Goal: Information Seeking & Learning: Learn about a topic

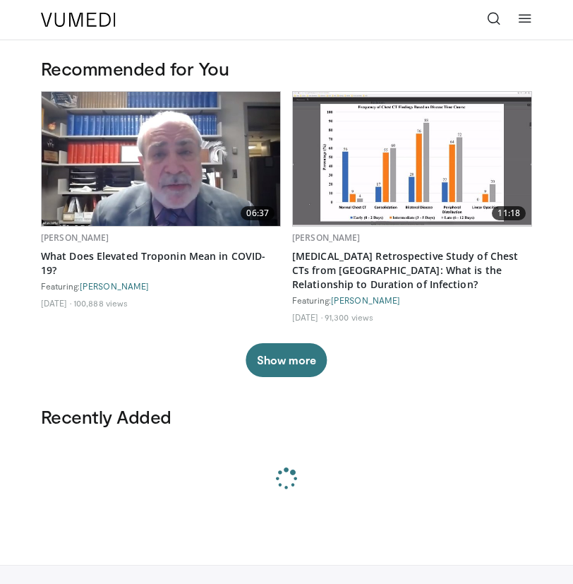
click at [491, 18] on icon at bounding box center [494, 18] width 14 height 14
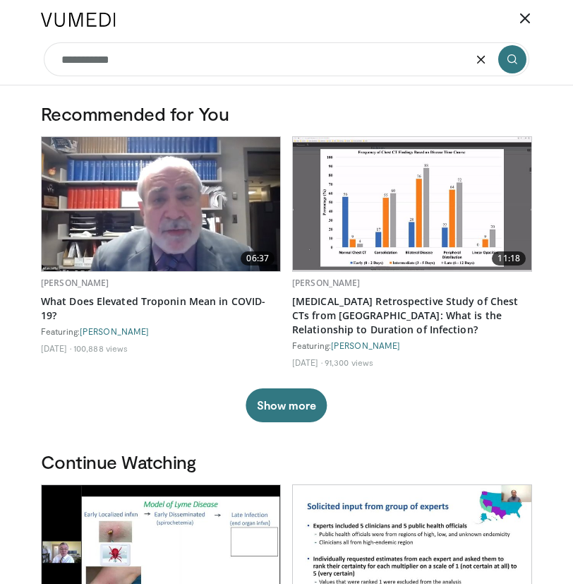
type input "**********"
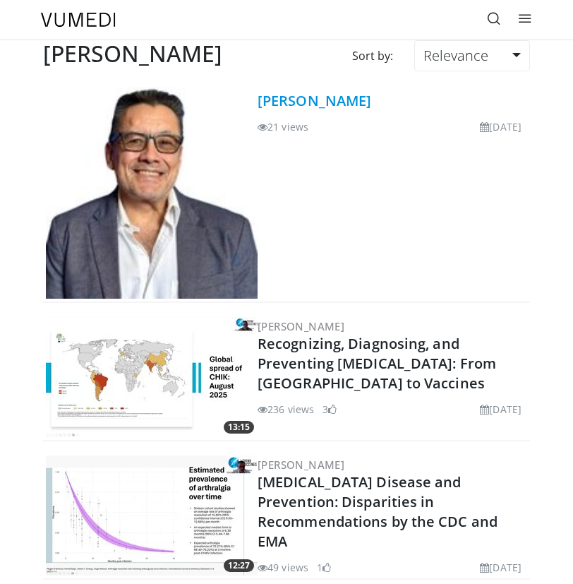
click at [321, 97] on link "[PERSON_NAME]" at bounding box center [315, 100] width 114 height 19
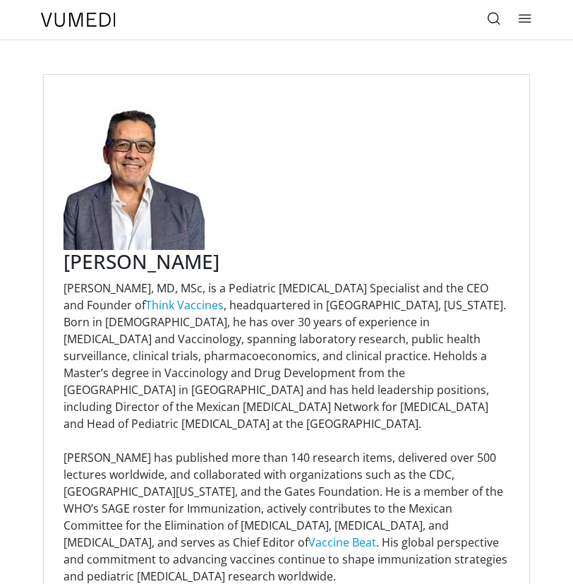
click at [167, 261] on h3 "[PERSON_NAME]" at bounding box center [287, 262] width 446 height 24
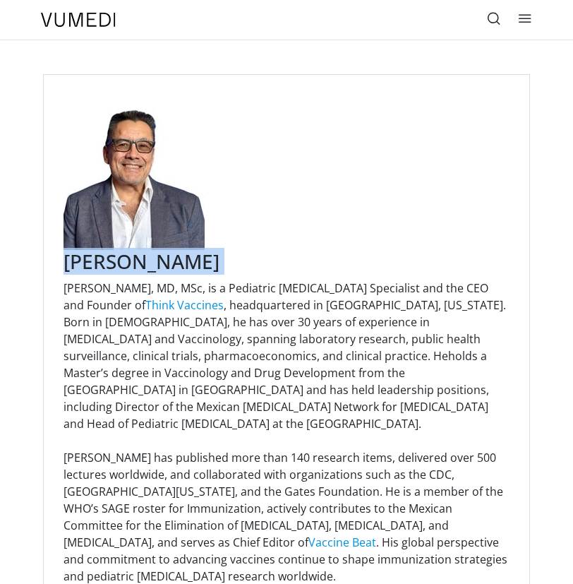
click at [167, 261] on h3 "Dr. Enrique Chacon-Cruz" at bounding box center [287, 262] width 446 height 24
copy div "Dr. Enrique Chacon-Cruz"
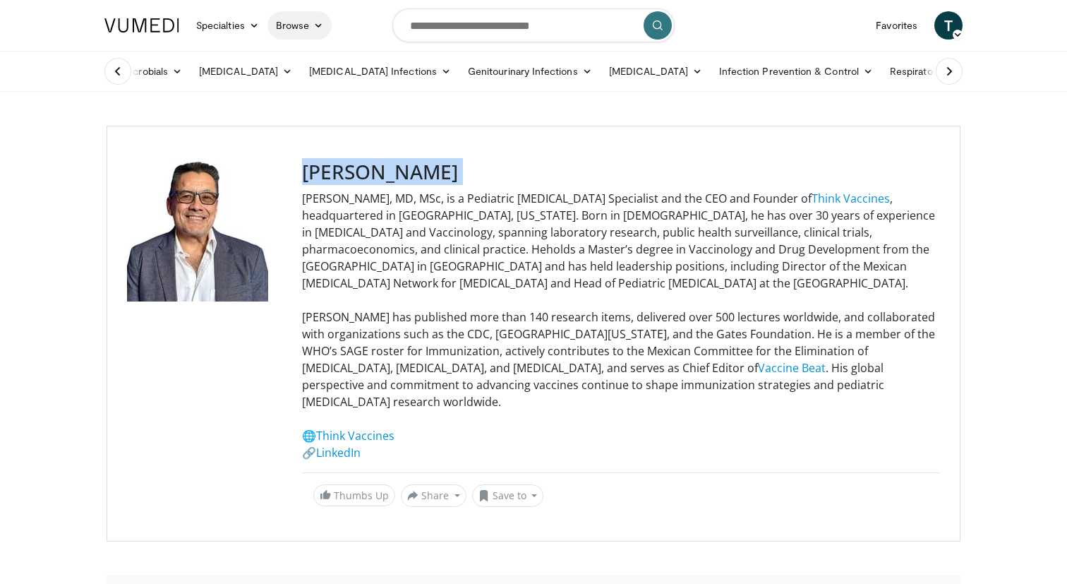
click at [290, 20] on link "Browse" at bounding box center [300, 25] width 65 height 28
click at [309, 61] on link "Channels" at bounding box center [352, 58] width 168 height 23
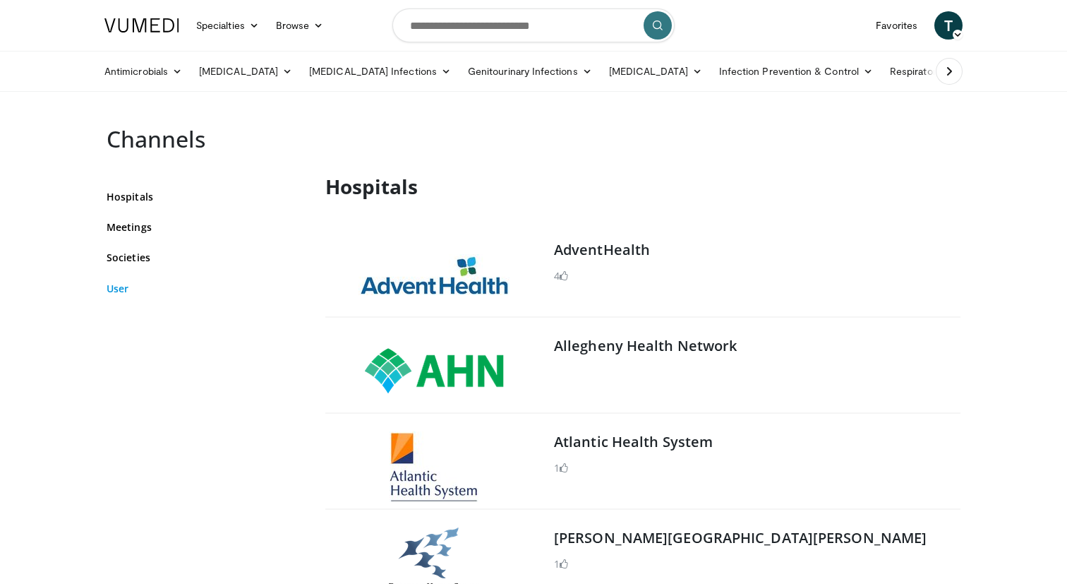
click at [119, 291] on link "User" at bounding box center [206, 288] width 198 height 15
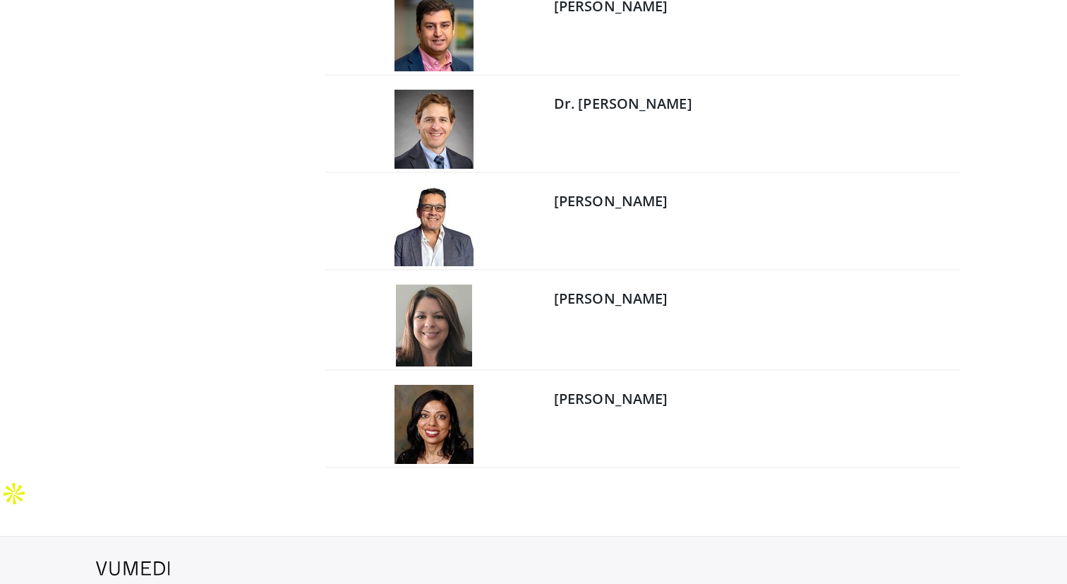
scroll to position [6213, 0]
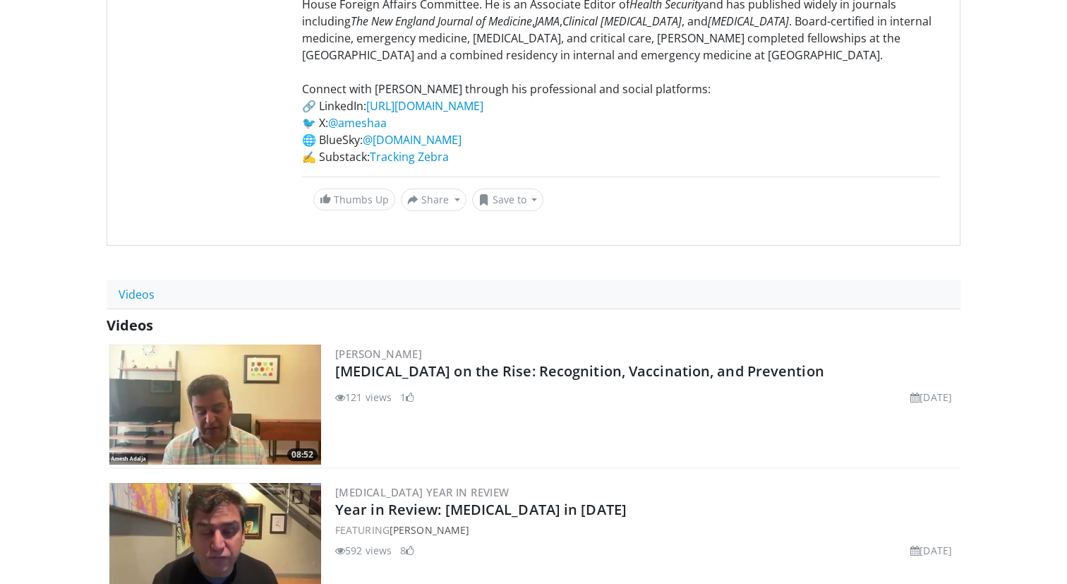
scroll to position [403, 0]
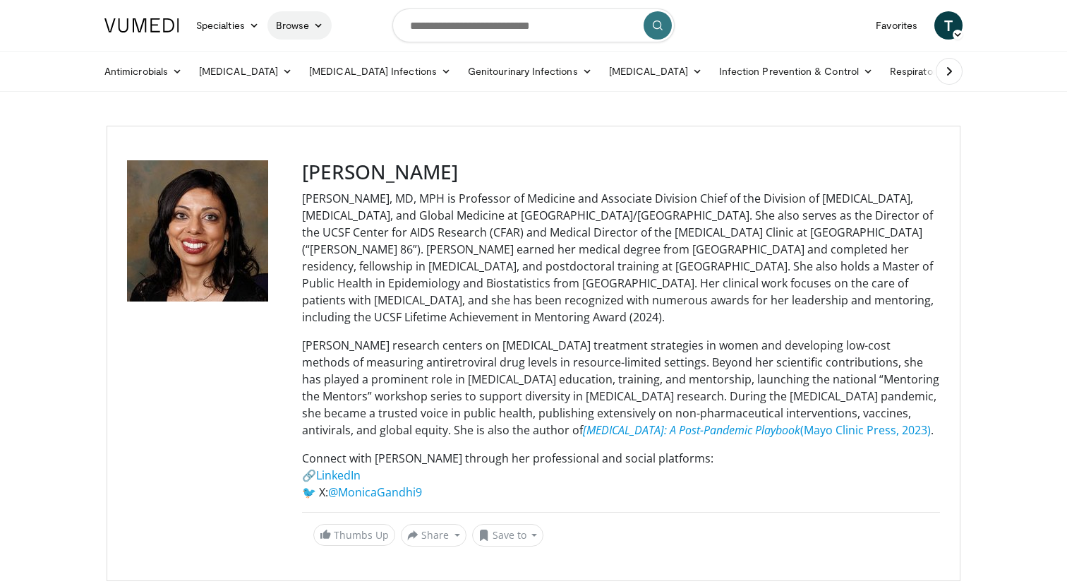
click at [313, 23] on icon at bounding box center [318, 25] width 10 height 10
click at [307, 59] on link "Channels" at bounding box center [352, 58] width 168 height 23
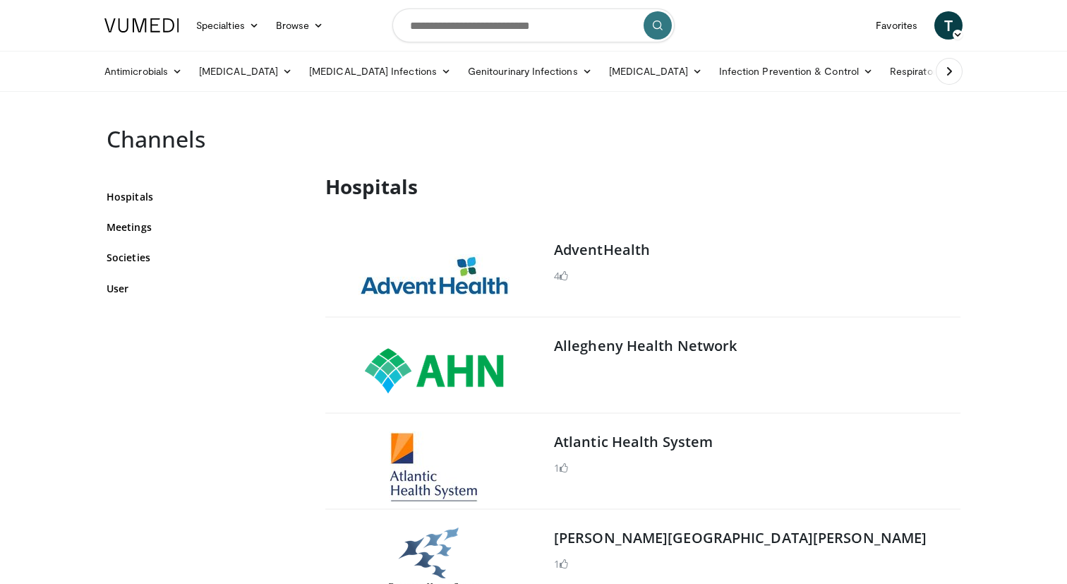
click at [126, 297] on div "Hospitals Meetings Societies User" at bounding box center [206, 242] width 198 height 123
click at [124, 286] on link "User" at bounding box center [206, 288] width 198 height 15
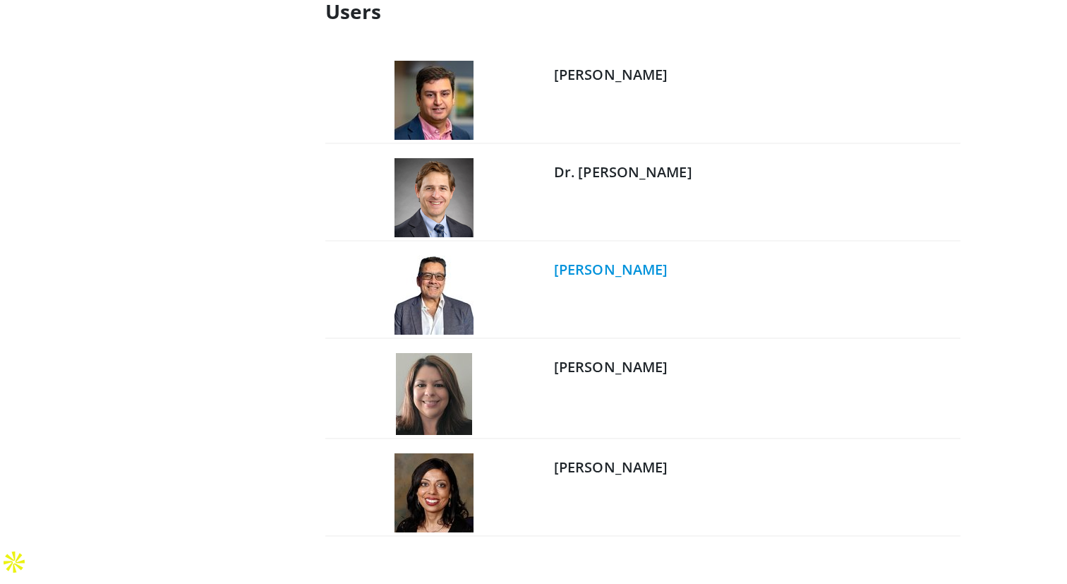
click at [618, 270] on link "[PERSON_NAME]" at bounding box center [611, 269] width 114 height 19
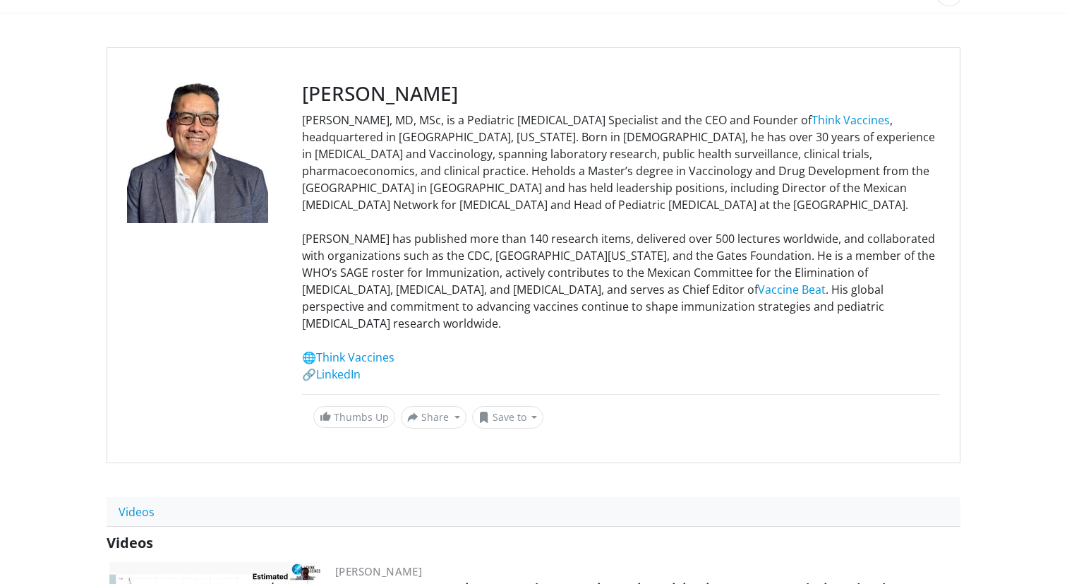
scroll to position [90, 0]
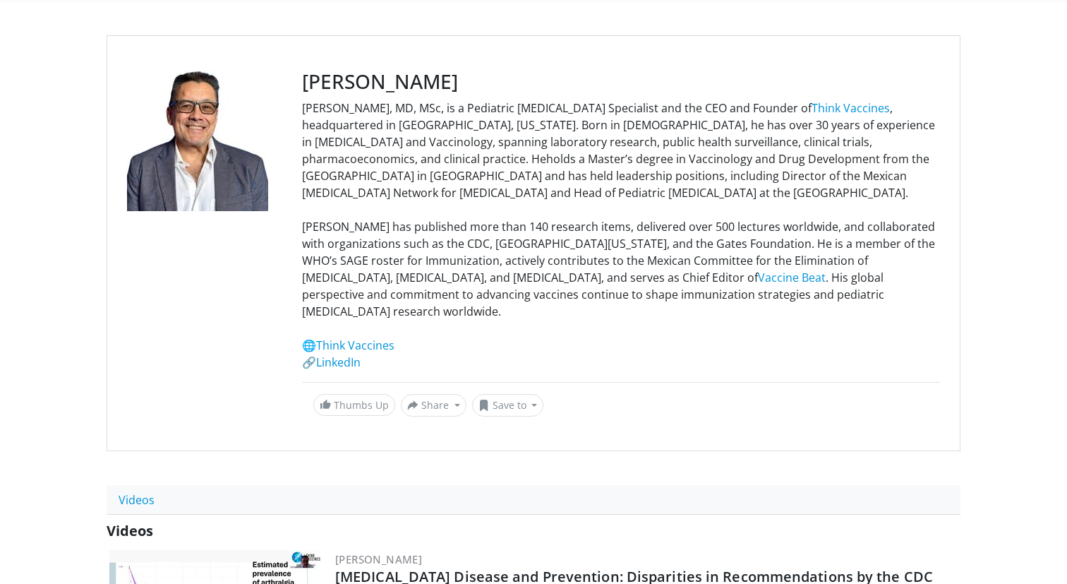
click at [294, 76] on div at bounding box center [214, 243] width 175 height 347
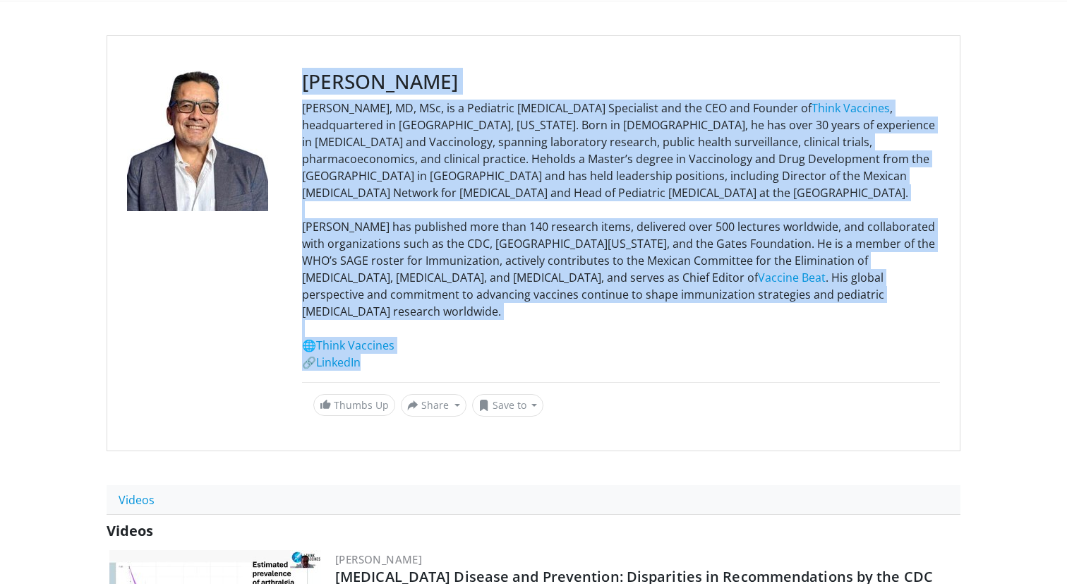
drag, startPoint x: 302, startPoint y: 80, endPoint x: 425, endPoint y: 340, distance: 288.0
click at [425, 340] on div "[PERSON_NAME] [PERSON_NAME], MD, MSc, is a Pediatric [MEDICAL_DATA] Specialist …" at bounding box center [621, 243] width 638 height 347
copy div "Lo. Ipsumdo Sitame-Cons Adipisc Elitse-Doei, TE, INc, ut l Etdolorem Aliquaenim…"
